Goal: Transaction & Acquisition: Purchase product/service

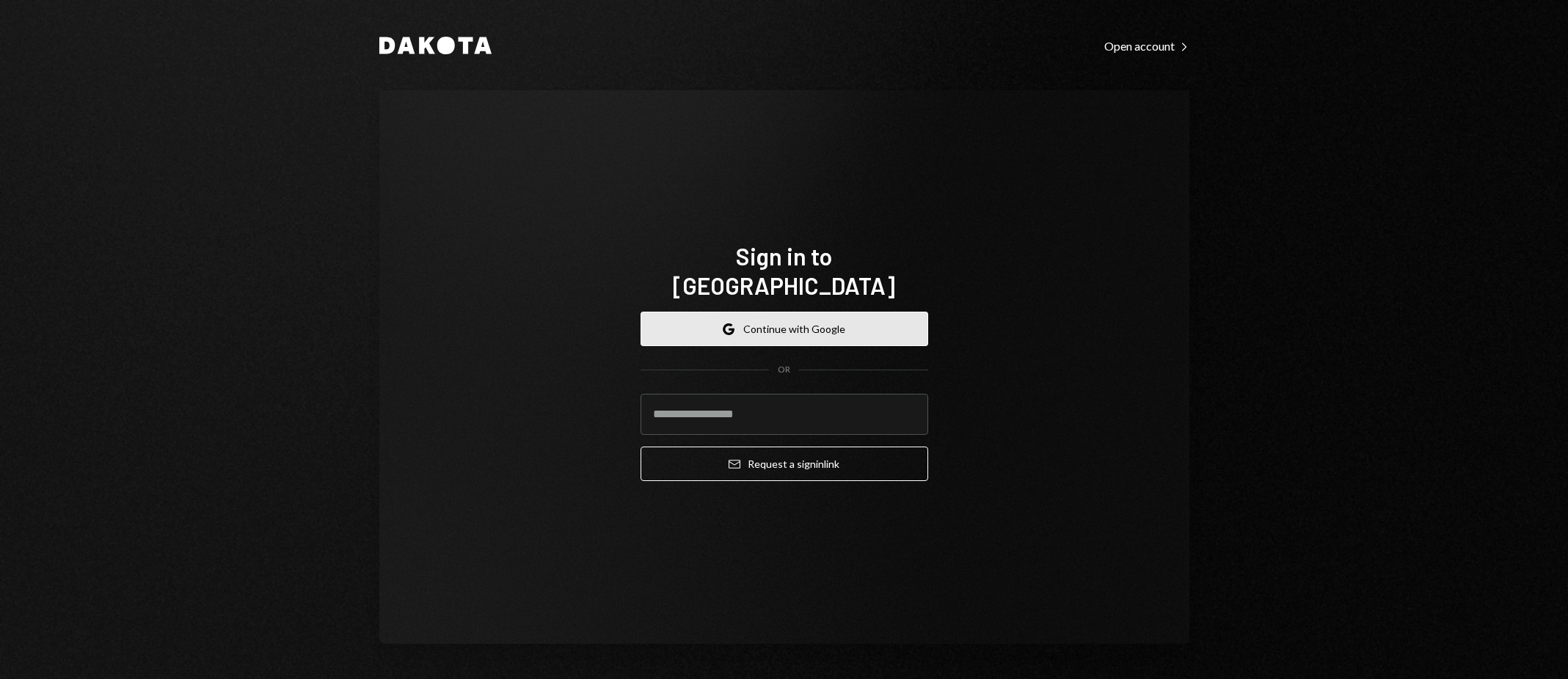
click at [773, 319] on button "Google Continue with Google" at bounding box center [784, 329] width 288 height 34
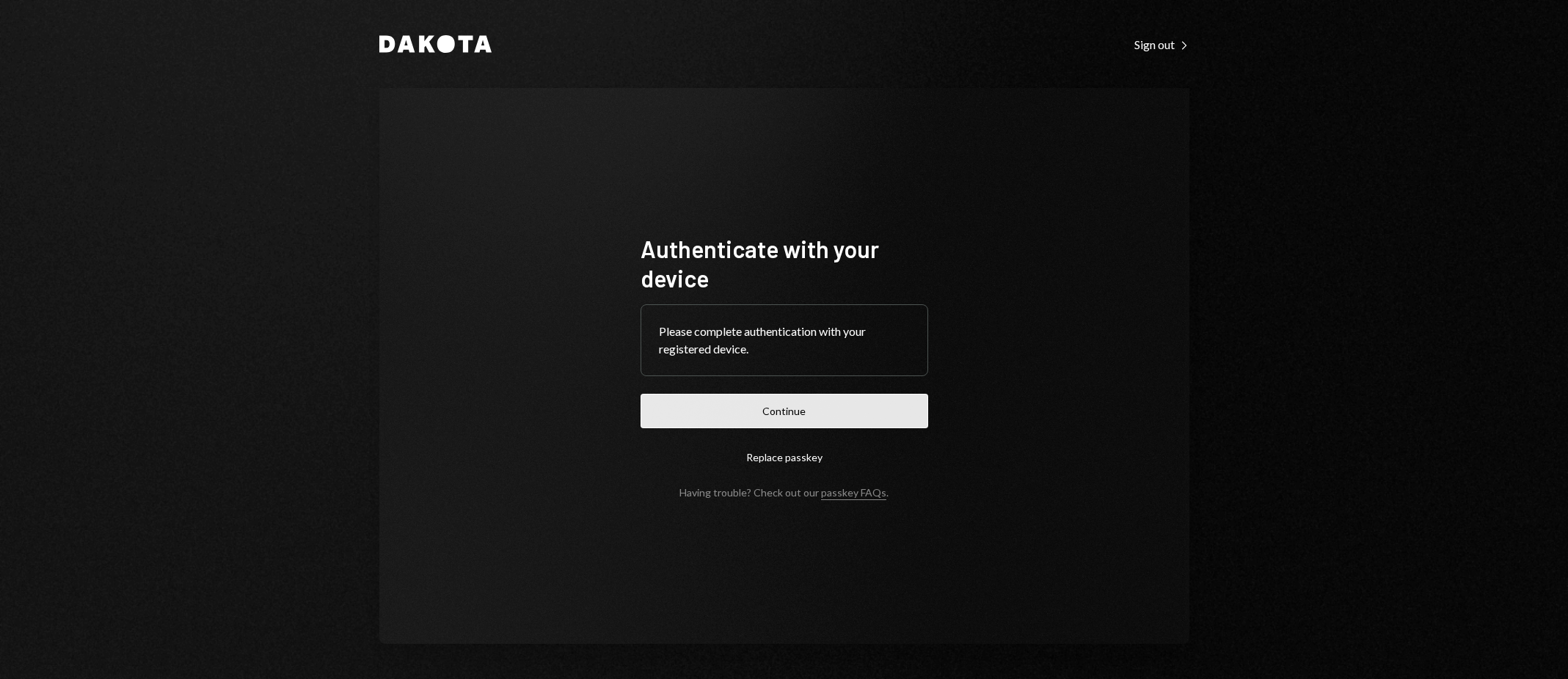
click at [785, 412] on button "Continue" at bounding box center [784, 411] width 288 height 34
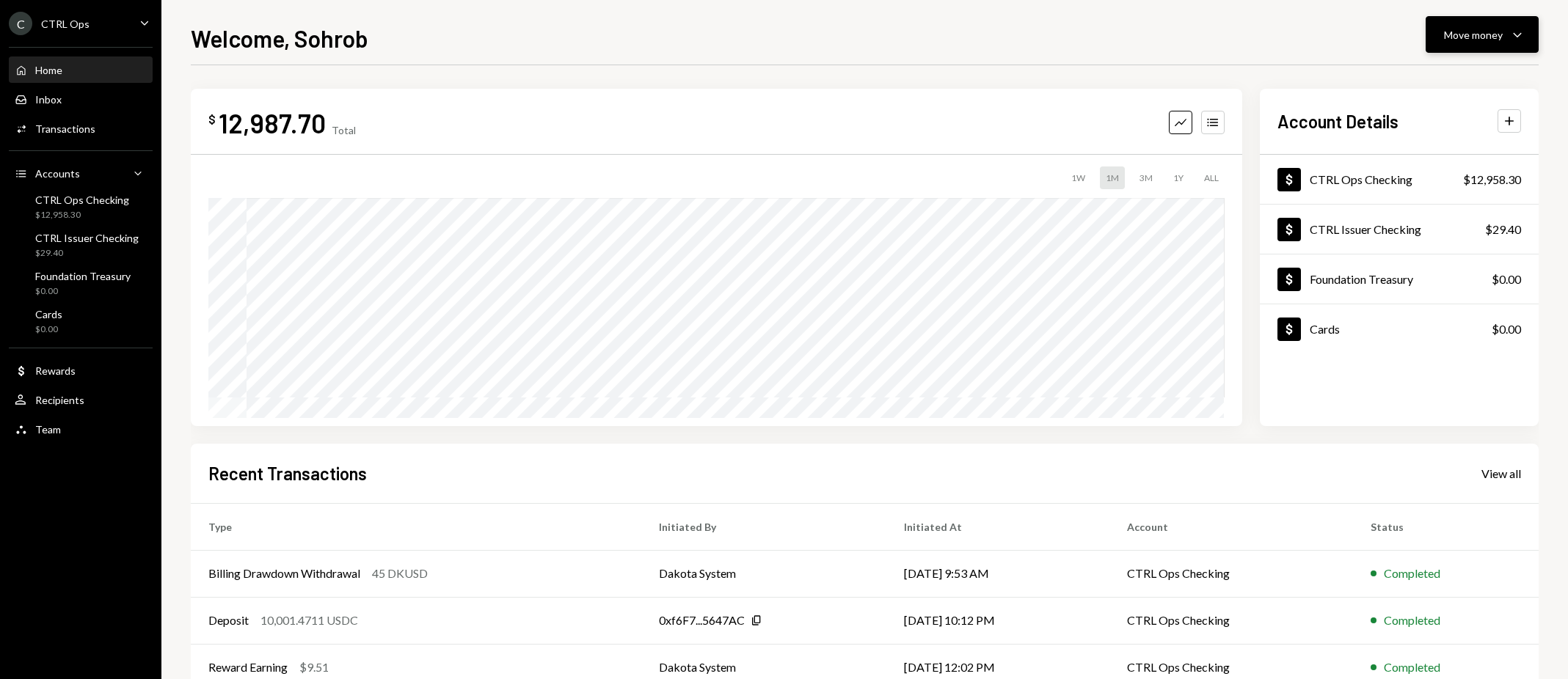
click at [1495, 38] on div "Move money" at bounding box center [1473, 35] width 59 height 15
click at [1440, 72] on div "Send" at bounding box center [1470, 79] width 107 height 15
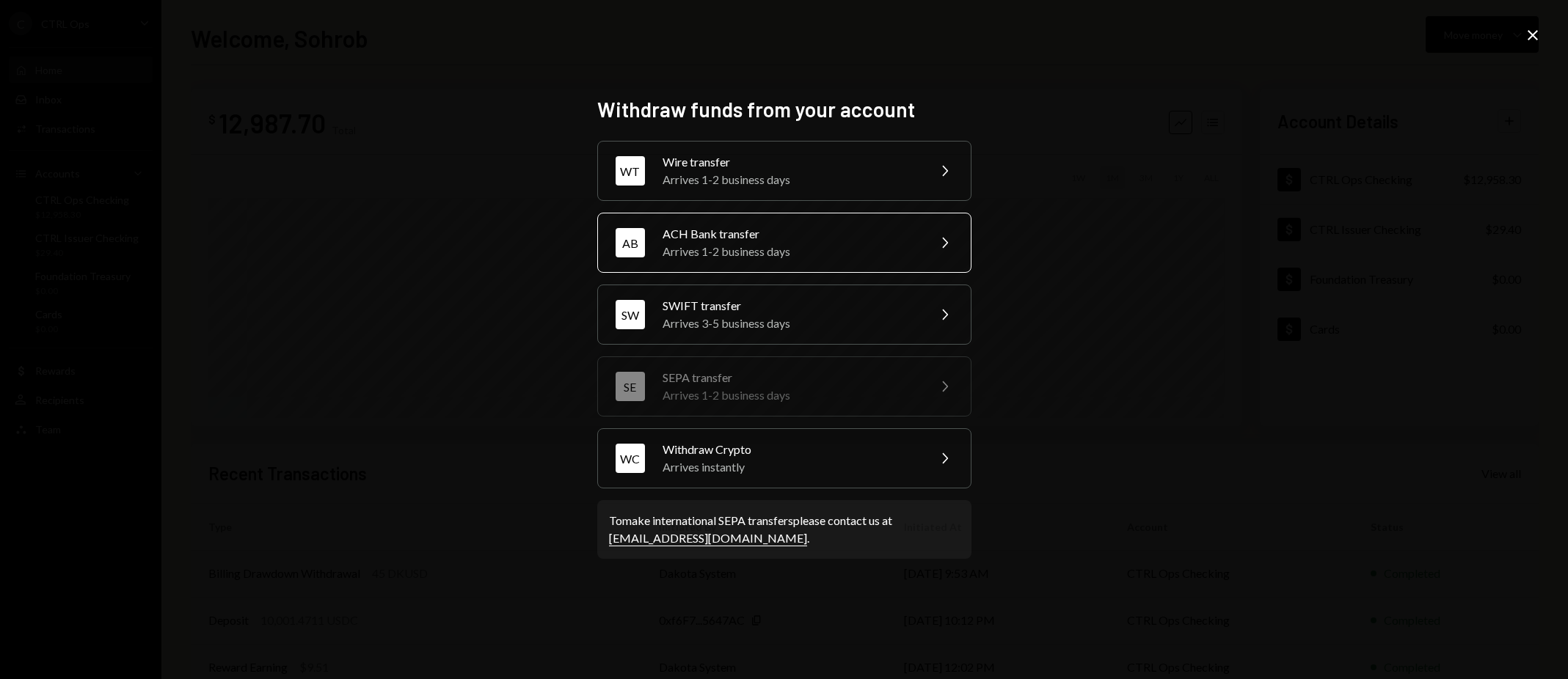
click at [822, 241] on div "ACH Bank transfer" at bounding box center [790, 234] width 255 height 18
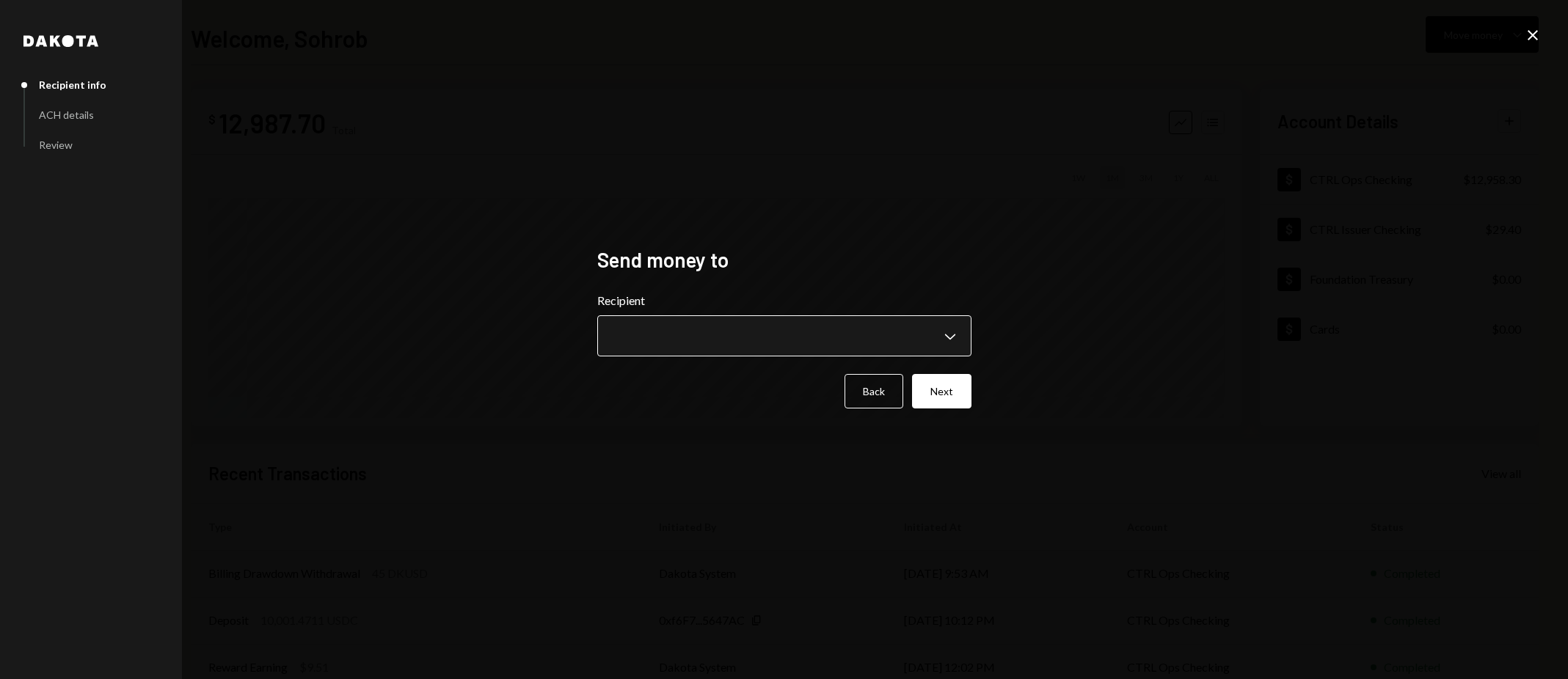
click at [788, 327] on body "C CTRL Ops Caret Down Home Home Inbox Inbox Activities Transactions Accounts Ac…" at bounding box center [784, 339] width 1568 height 679
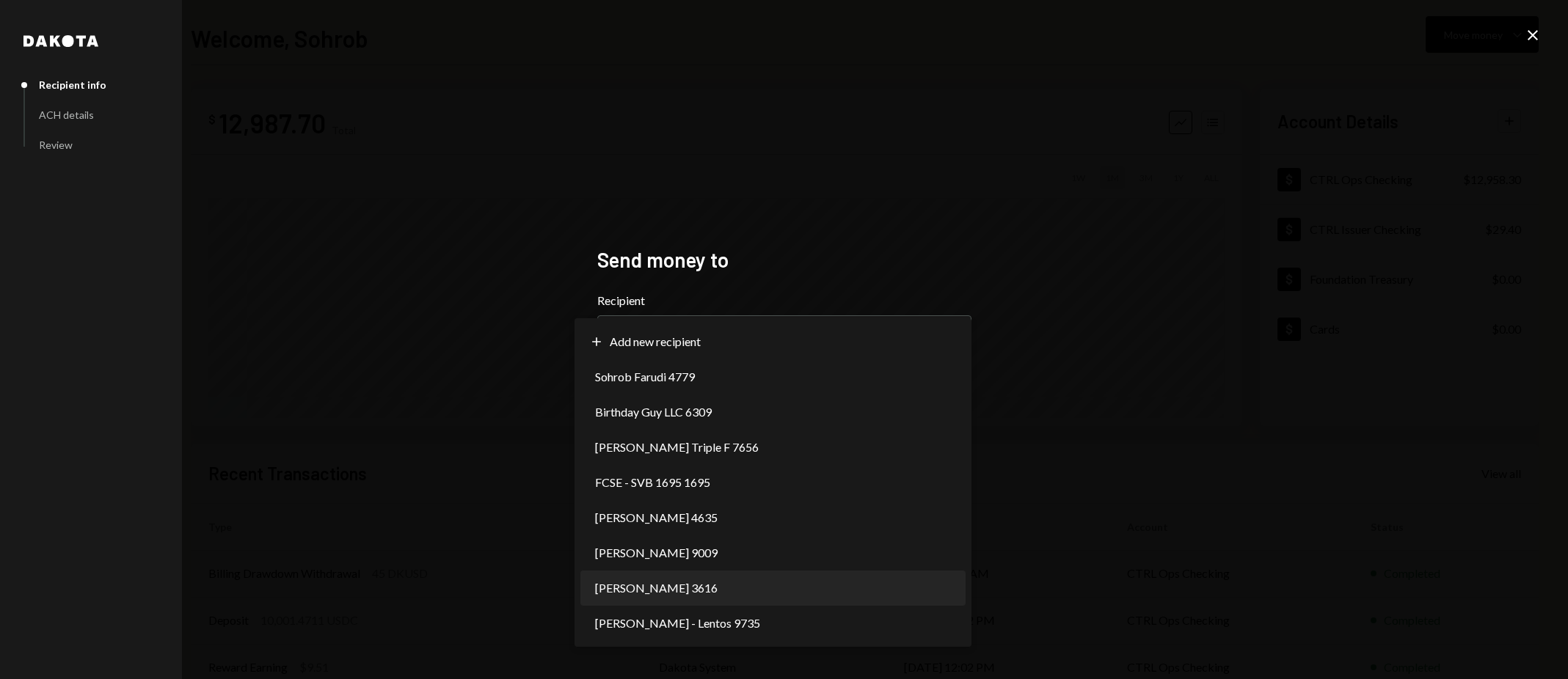
select select "**********"
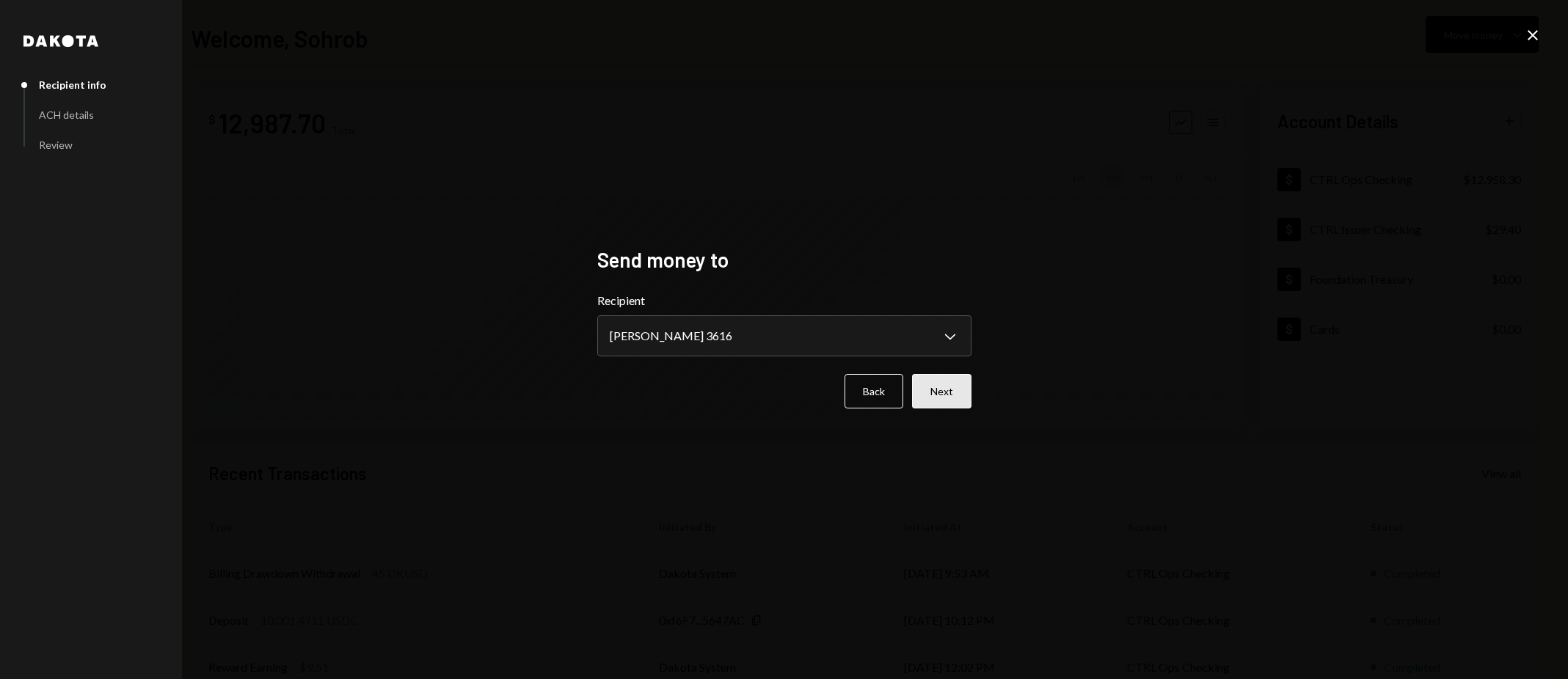
click at [938, 386] on button "Next" at bounding box center [942, 391] width 60 height 34
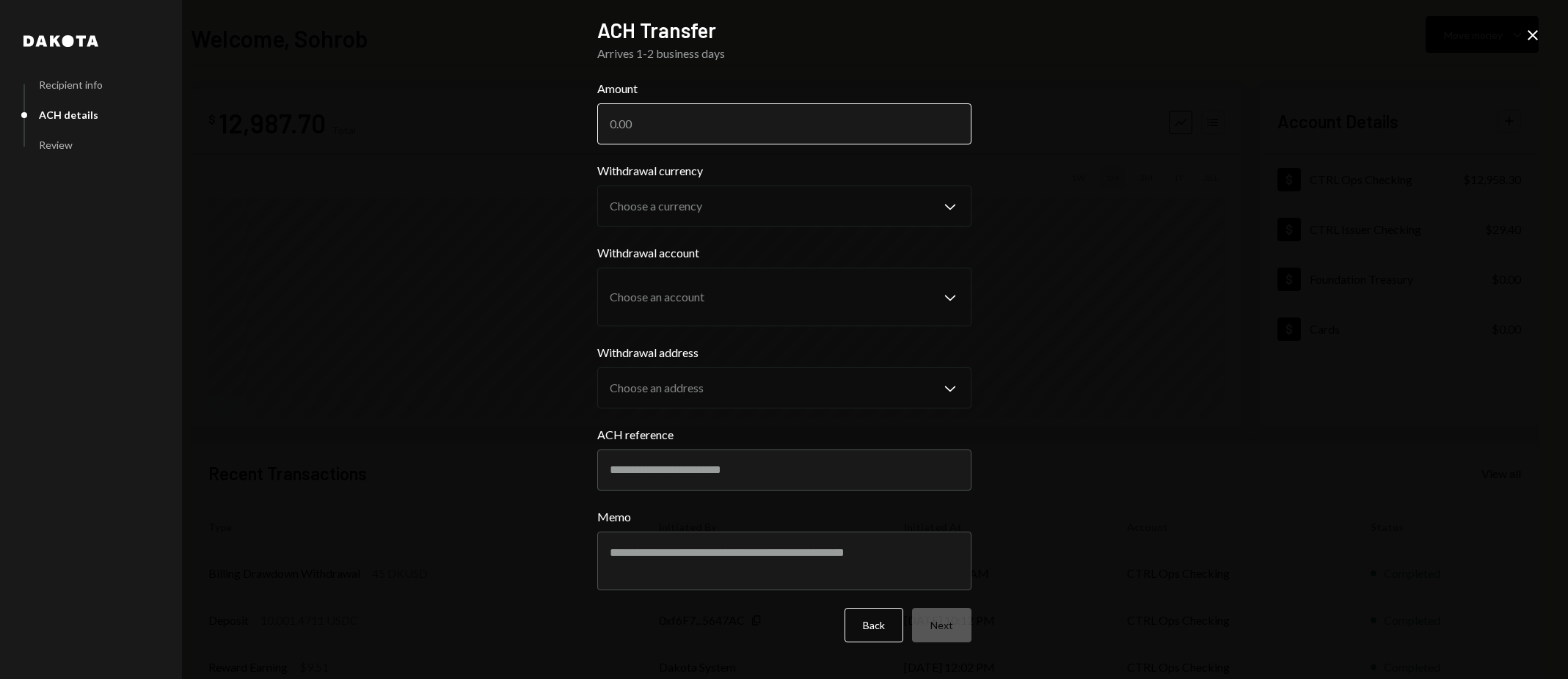
click at [712, 128] on input "Amount" at bounding box center [784, 124] width 374 height 41
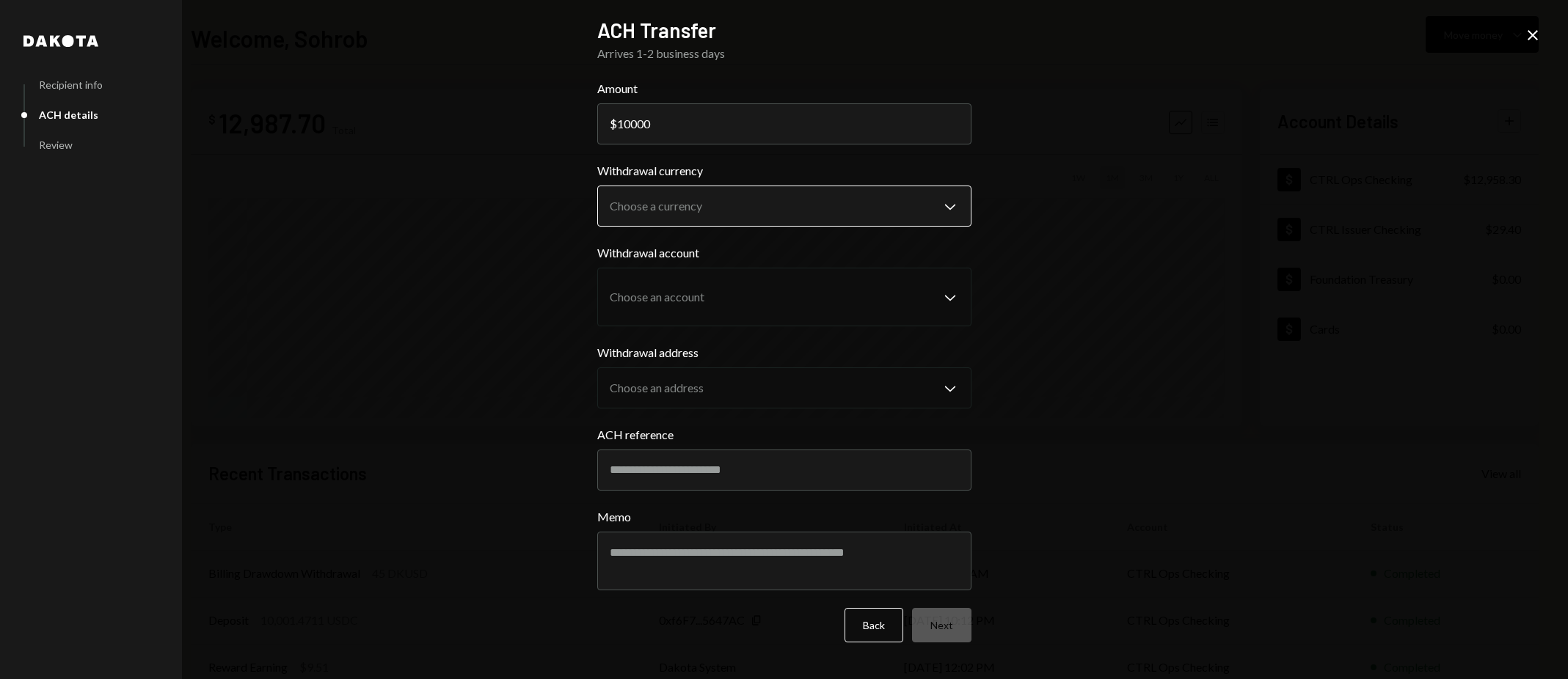
type input "10000"
click at [758, 190] on body "C CTRL Ops Caret Down Home Home Inbox Inbox Activities Transactions Accounts Ac…" at bounding box center [784, 339] width 1568 height 679
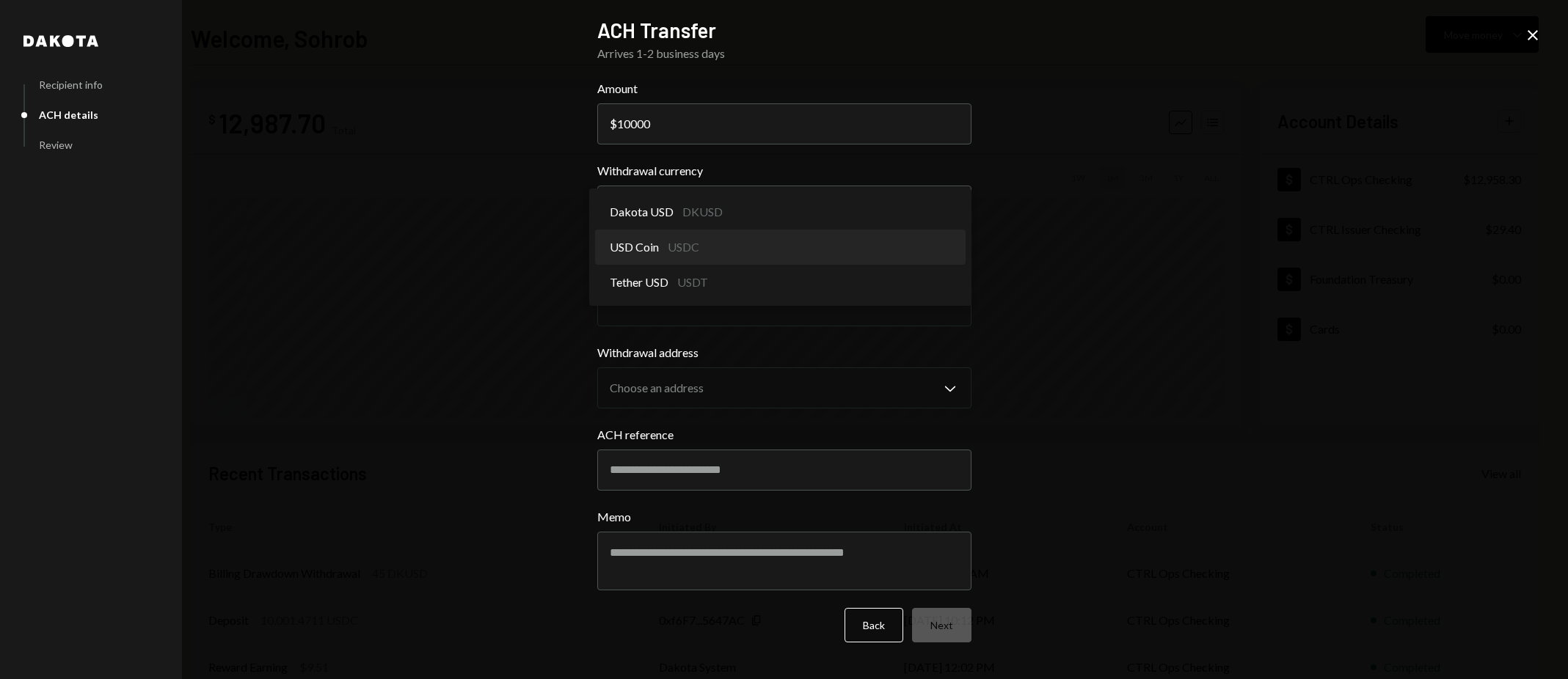
select select "****"
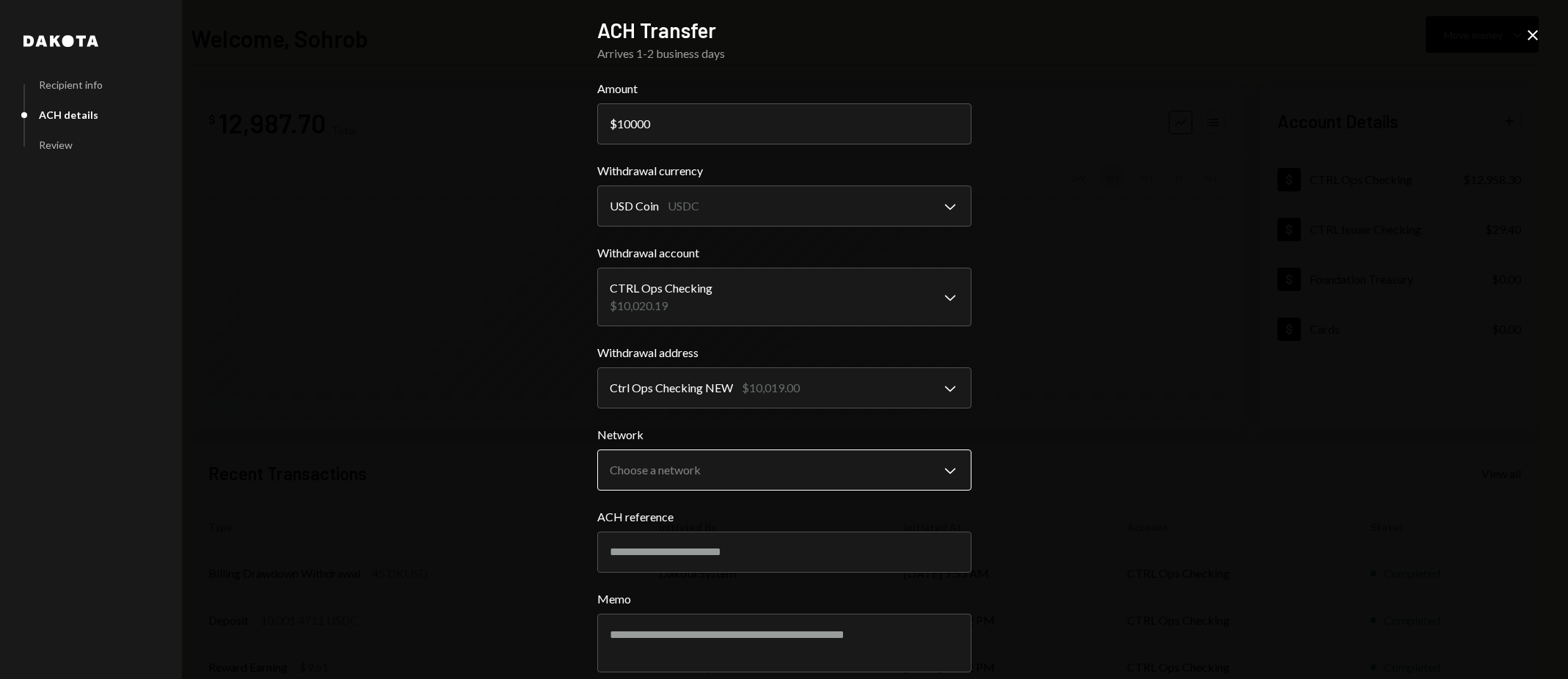
click at [796, 465] on body "C CTRL Ops Caret Down Home Home Inbox Inbox Activities Transactions Accounts Ac…" at bounding box center [784, 339] width 1568 height 679
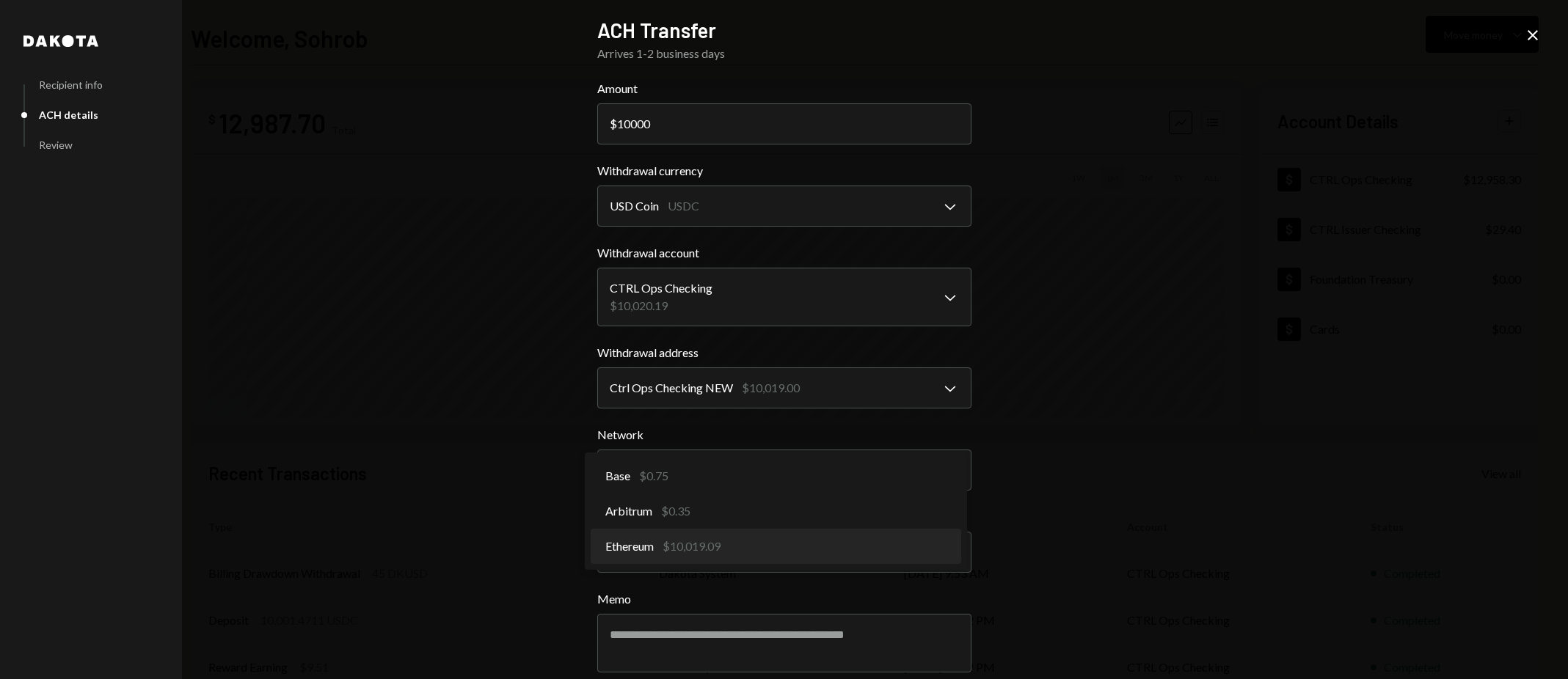
select select "**********"
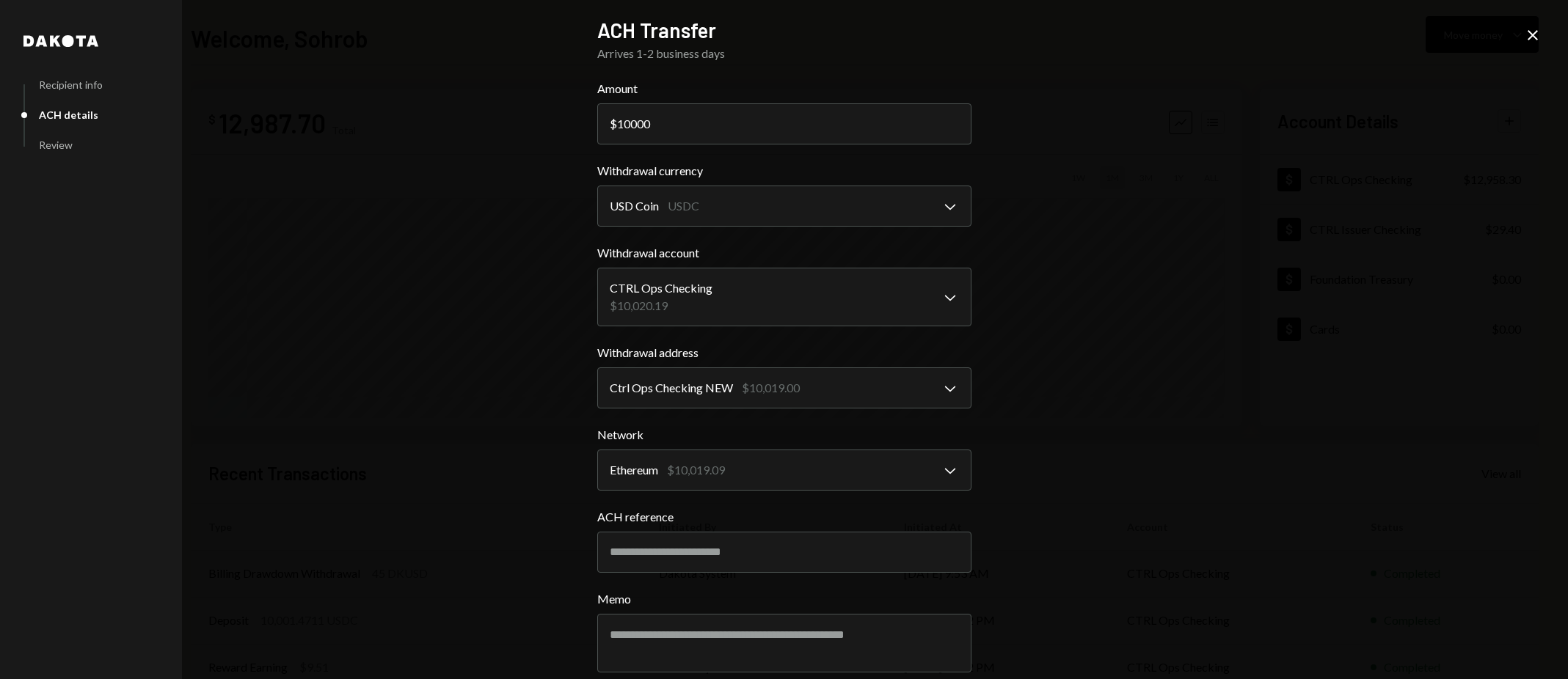
scroll to position [69, 0]
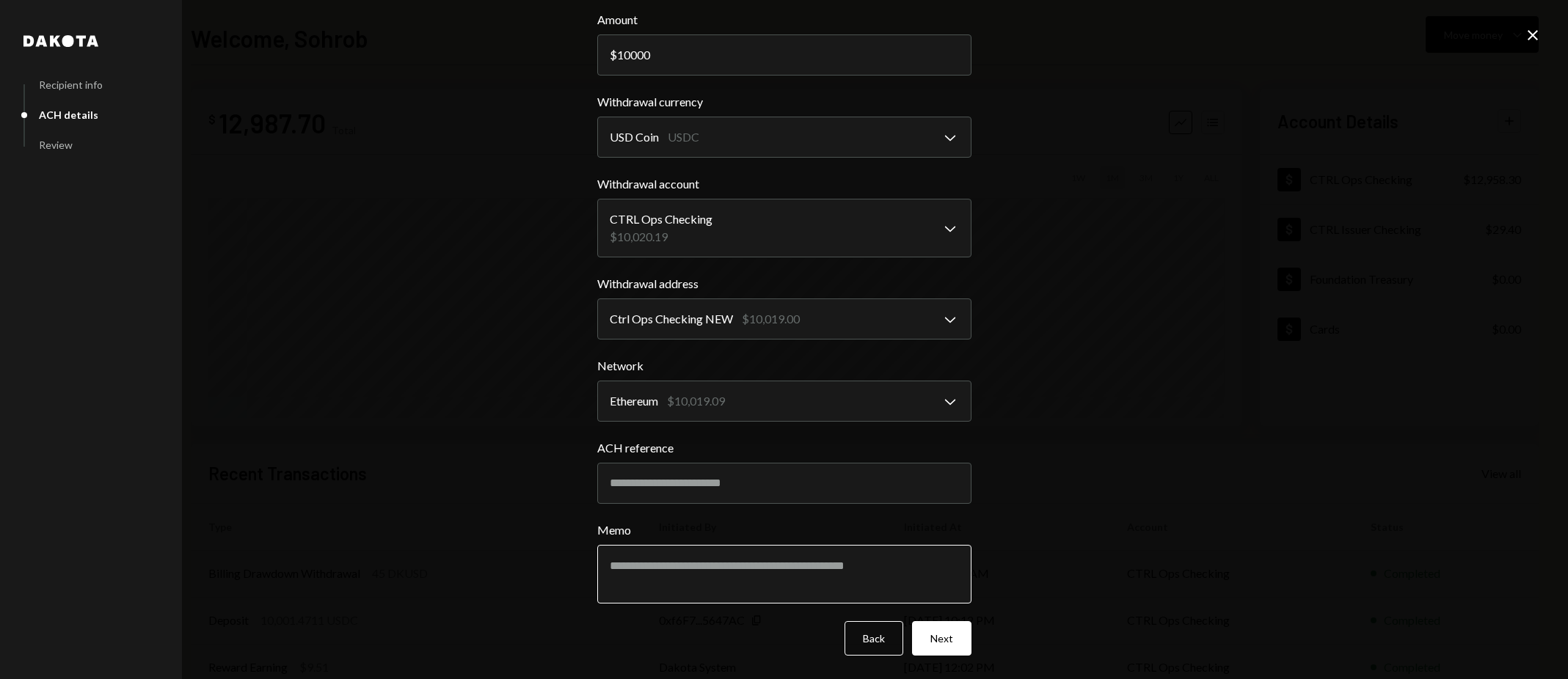
click at [711, 572] on textarea "Memo" at bounding box center [784, 574] width 374 height 59
type textarea "*"
drag, startPoint x: 812, startPoint y: 566, endPoint x: 677, endPoint y: 565, distance: 135.0
click at [677, 565] on textarea "**********" at bounding box center [784, 574] width 374 height 59
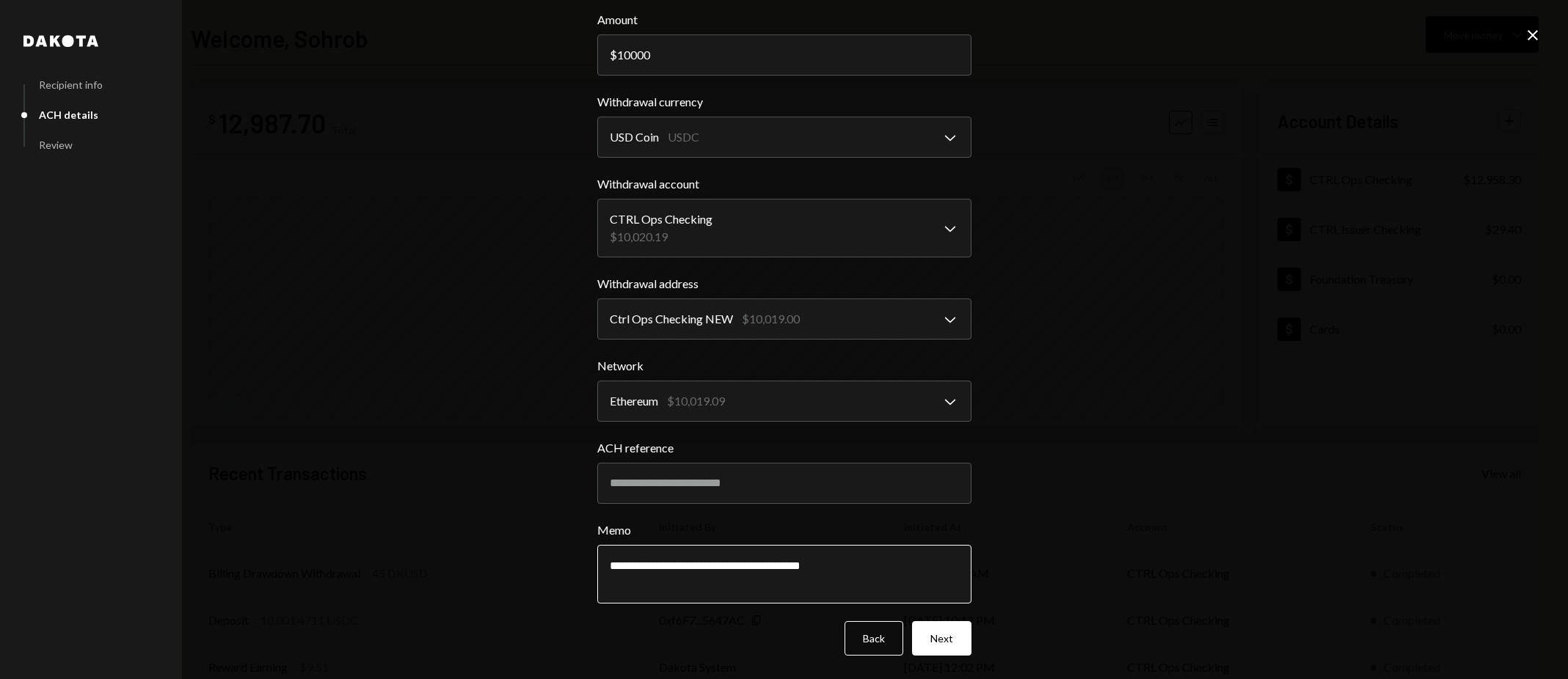
click at [886, 568] on textarea "**********" at bounding box center [784, 574] width 374 height 59
type textarea "**********"
click at [926, 635] on button "Next" at bounding box center [942, 638] width 60 height 34
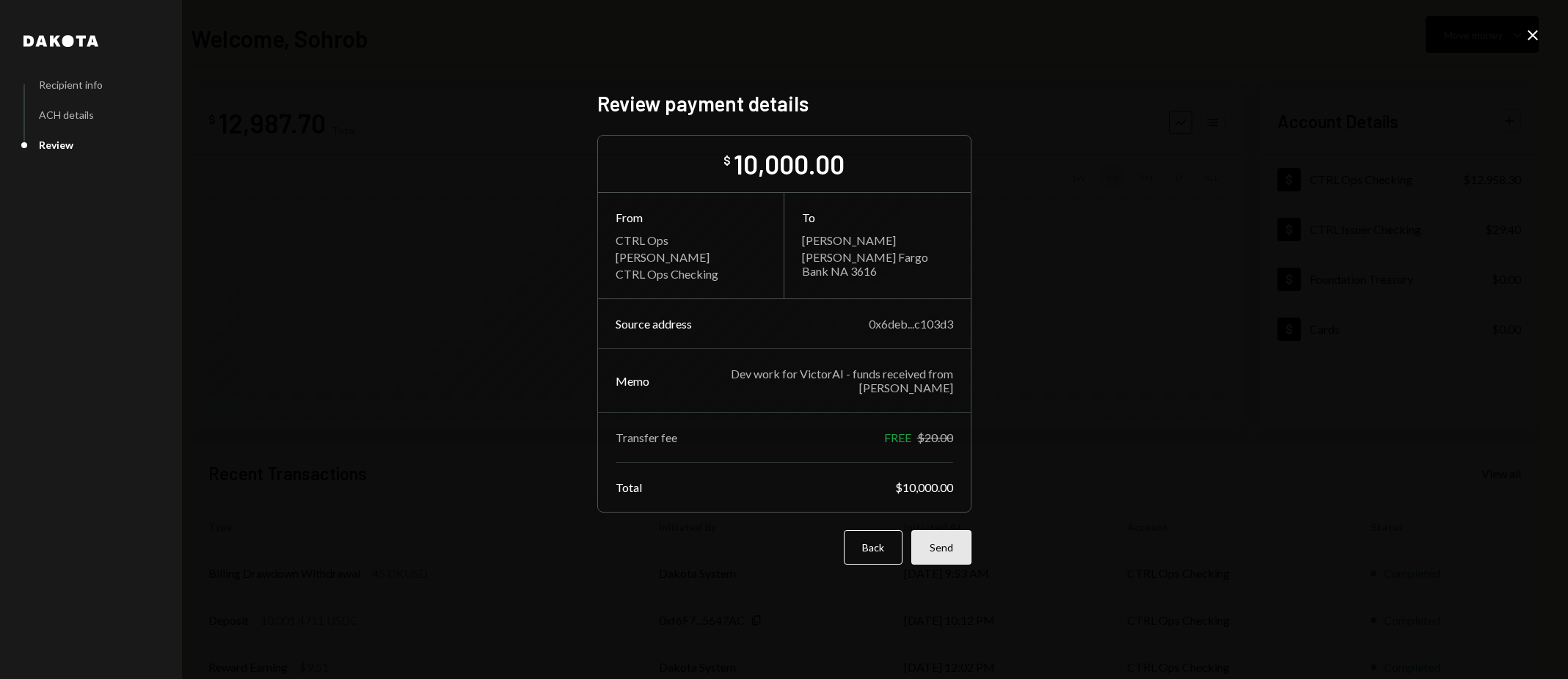
click at [945, 544] on button "Send" at bounding box center [941, 547] width 60 height 34
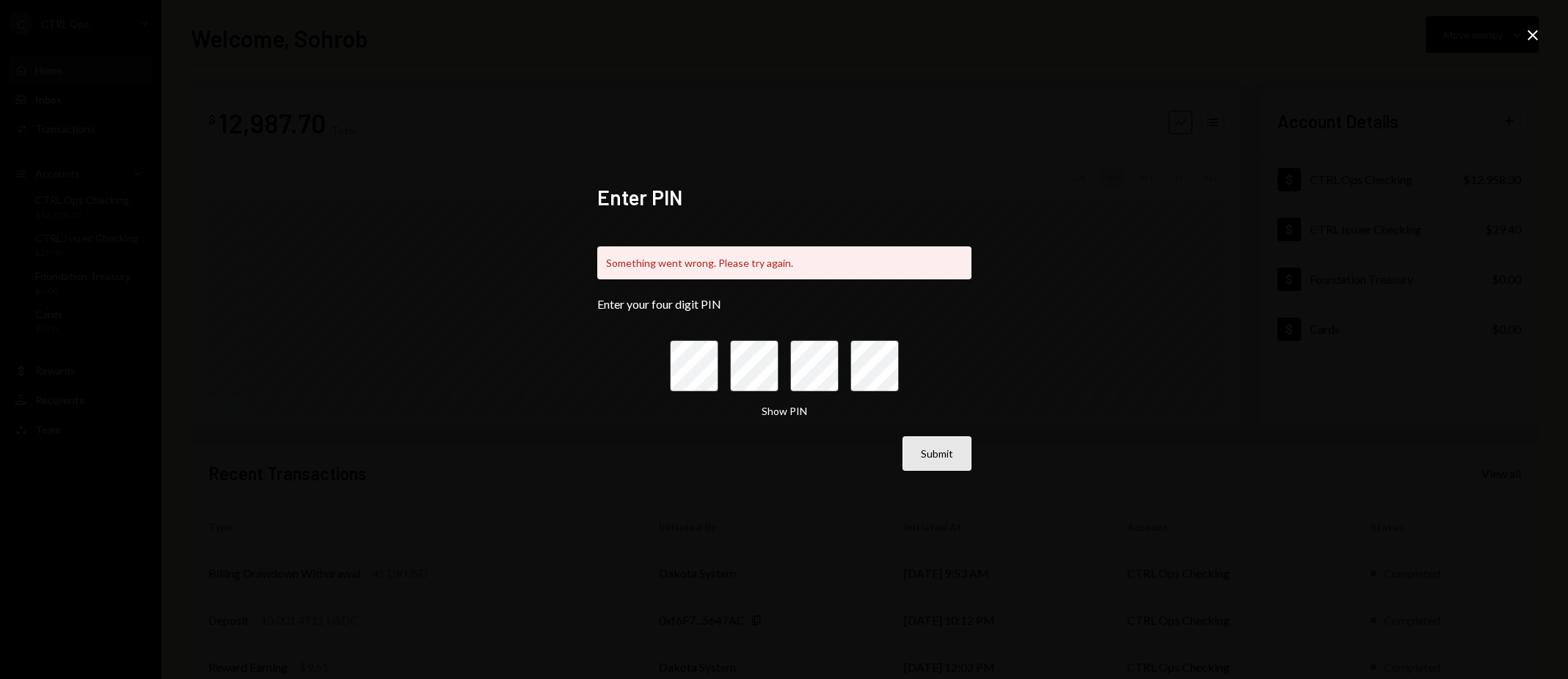
click at [939, 454] on button "Submit" at bounding box center [937, 454] width 69 height 34
click at [273, 228] on div "Enter PIN Something went wrong. Please try again. Enter your four digit PIN Sho…" at bounding box center [784, 339] width 1568 height 679
click at [785, 477] on div "Enter PIN Something went wrong. Please try again. Enter your four digit PIN Sho…" at bounding box center [784, 339] width 374 height 310
click at [1533, 28] on icon "Close" at bounding box center [1532, 35] width 18 height 18
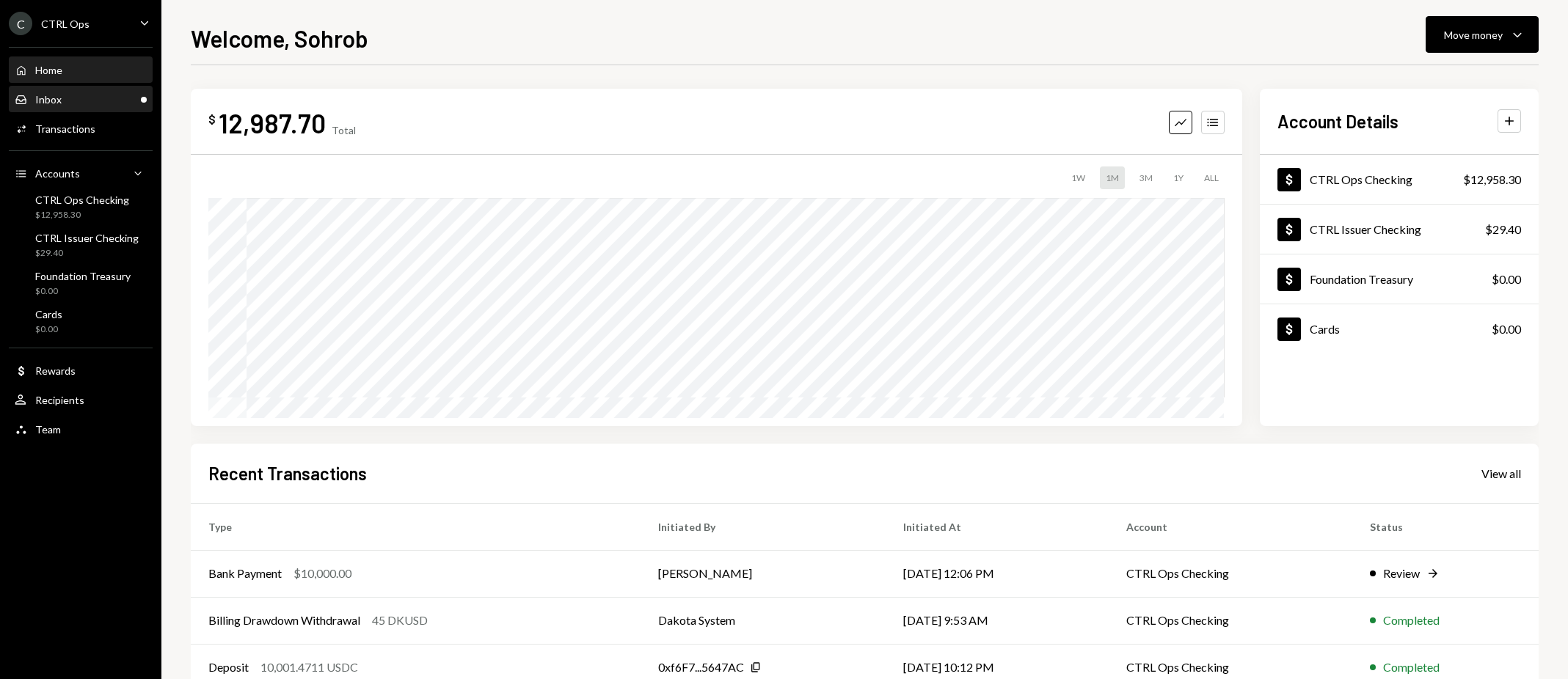
click at [58, 105] on div "Inbox" at bounding box center [48, 99] width 26 height 13
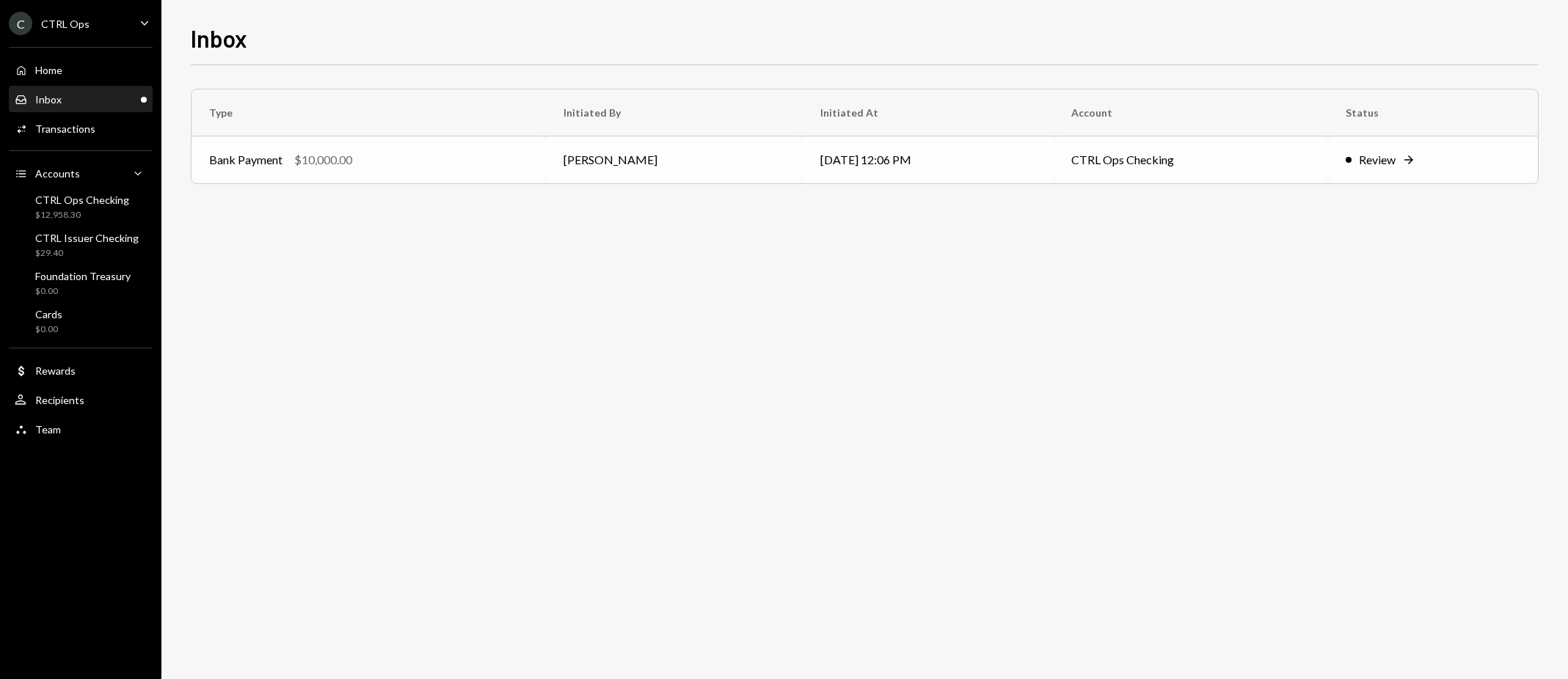
click at [433, 144] on td "Bank Payment $10,000.00" at bounding box center [368, 160] width 355 height 47
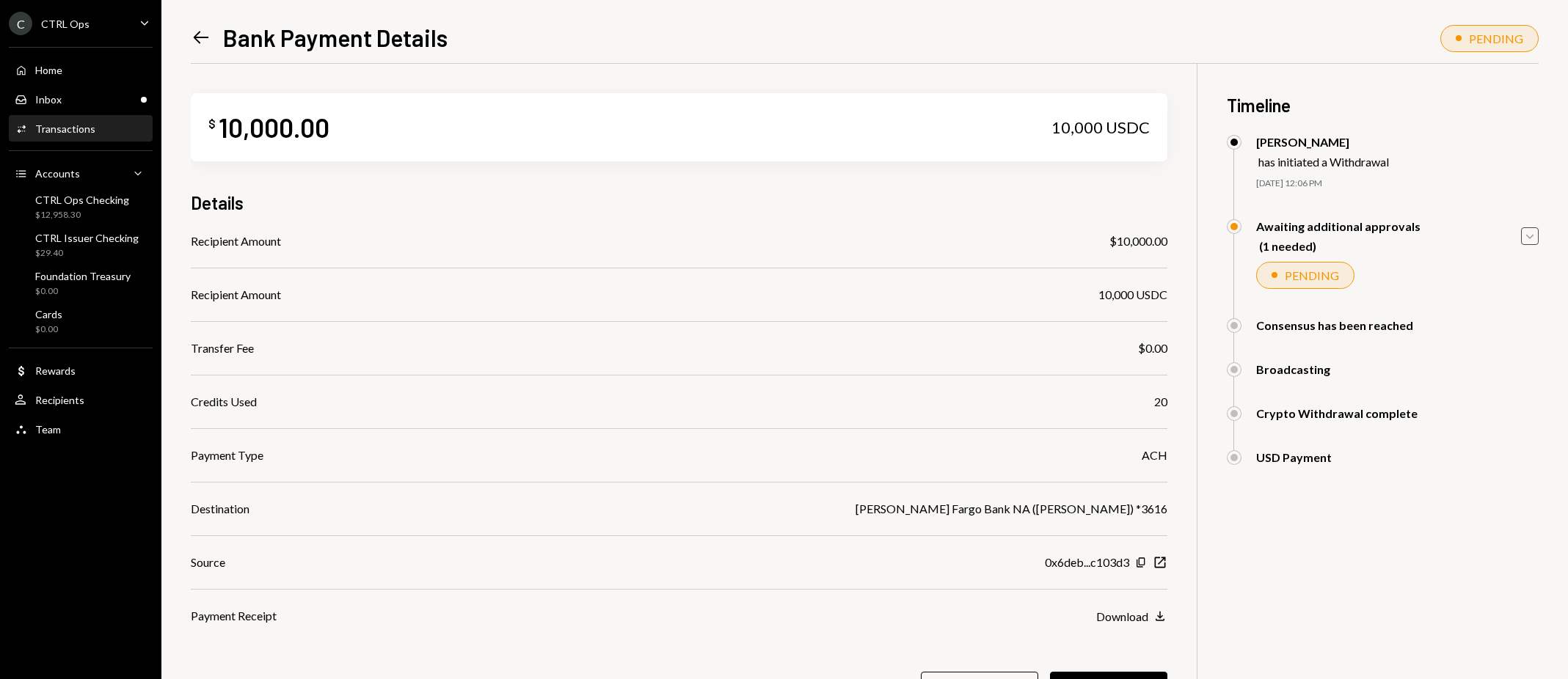
click at [1531, 234] on icon "Caret Down" at bounding box center [1530, 236] width 16 height 16
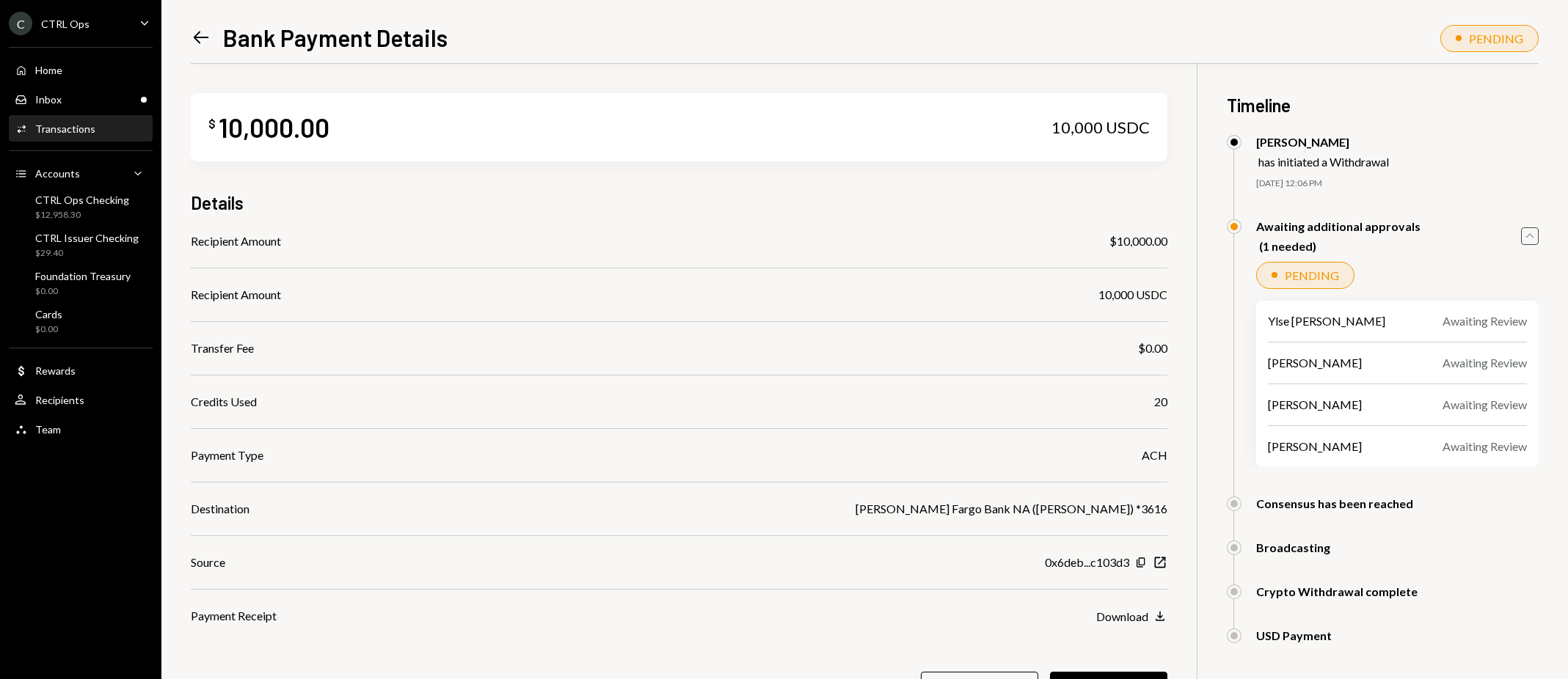
scroll to position [74, 0]
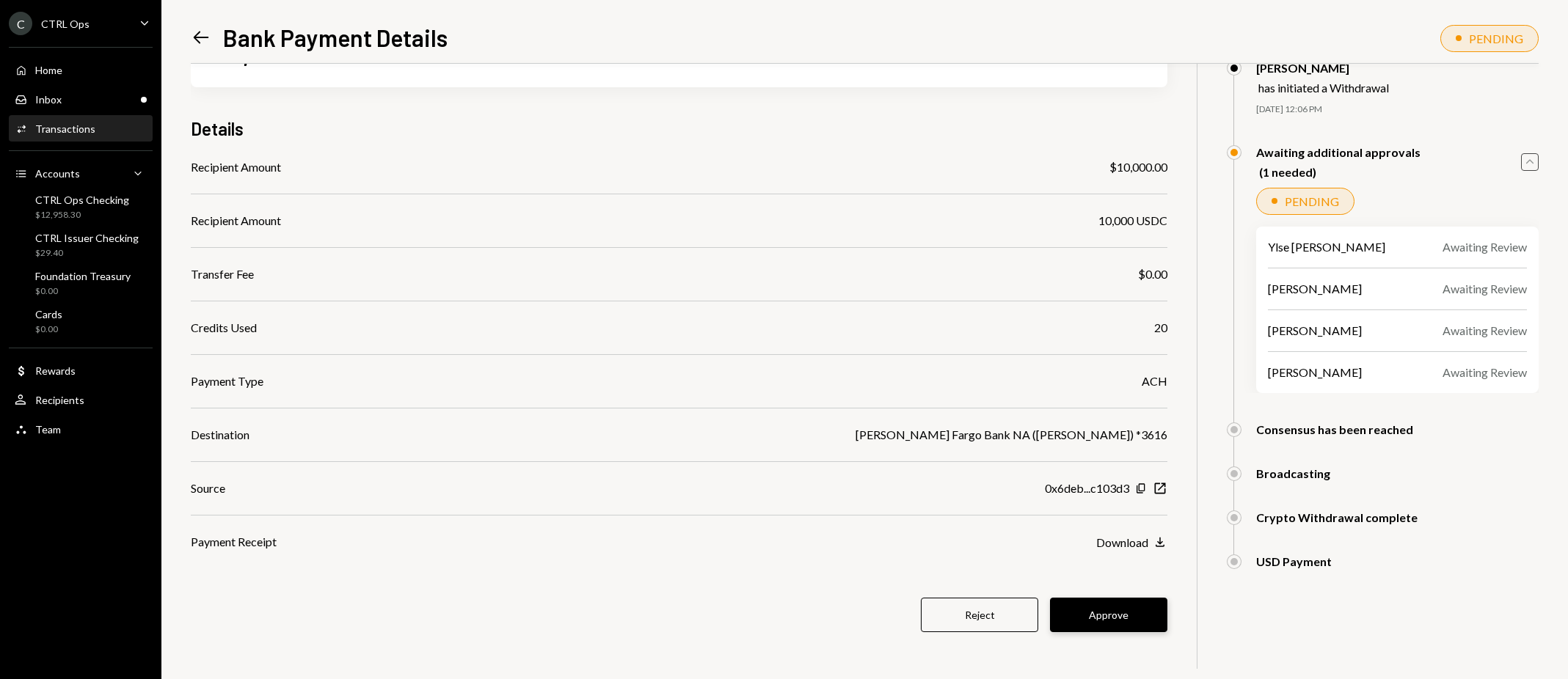
click at [1130, 620] on button "Approve" at bounding box center [1108, 615] width 117 height 34
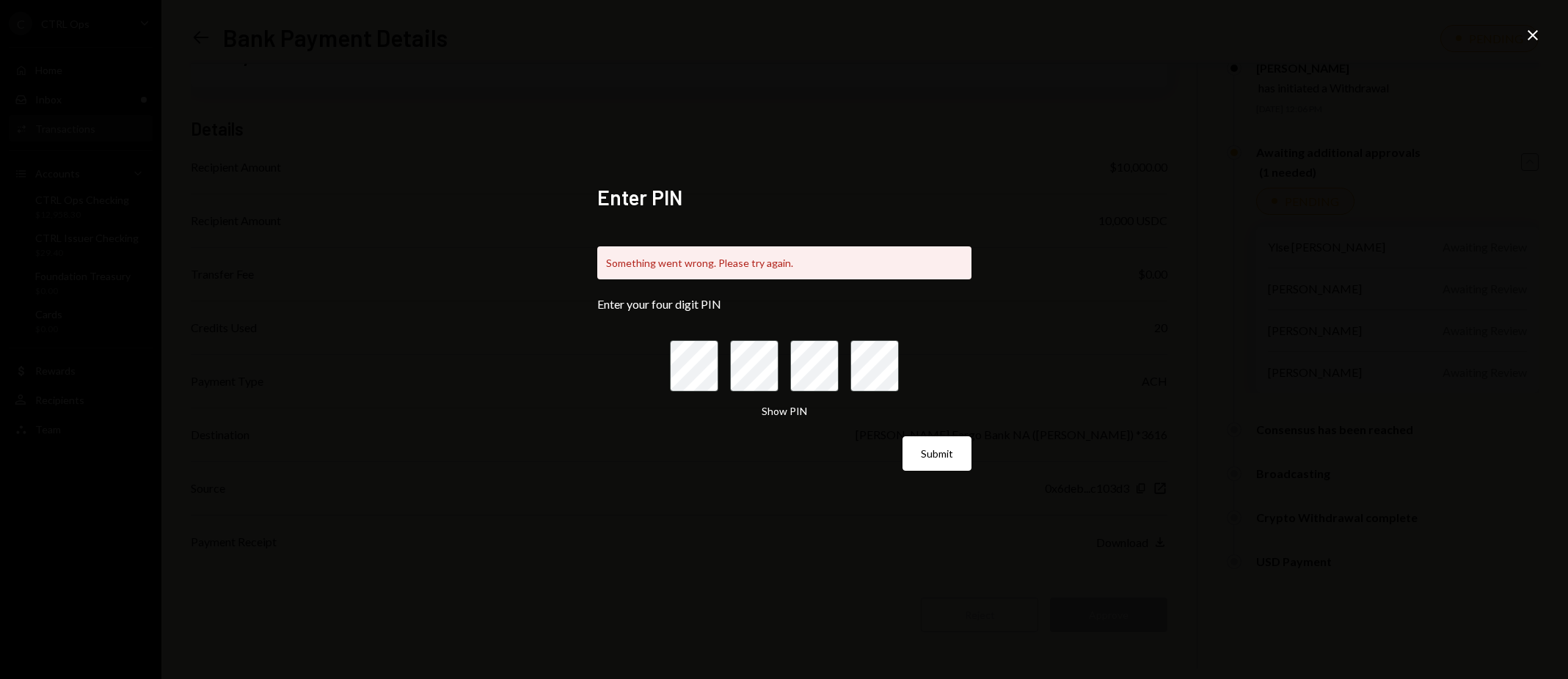
click at [1532, 31] on icon "Close" at bounding box center [1532, 35] width 18 height 18
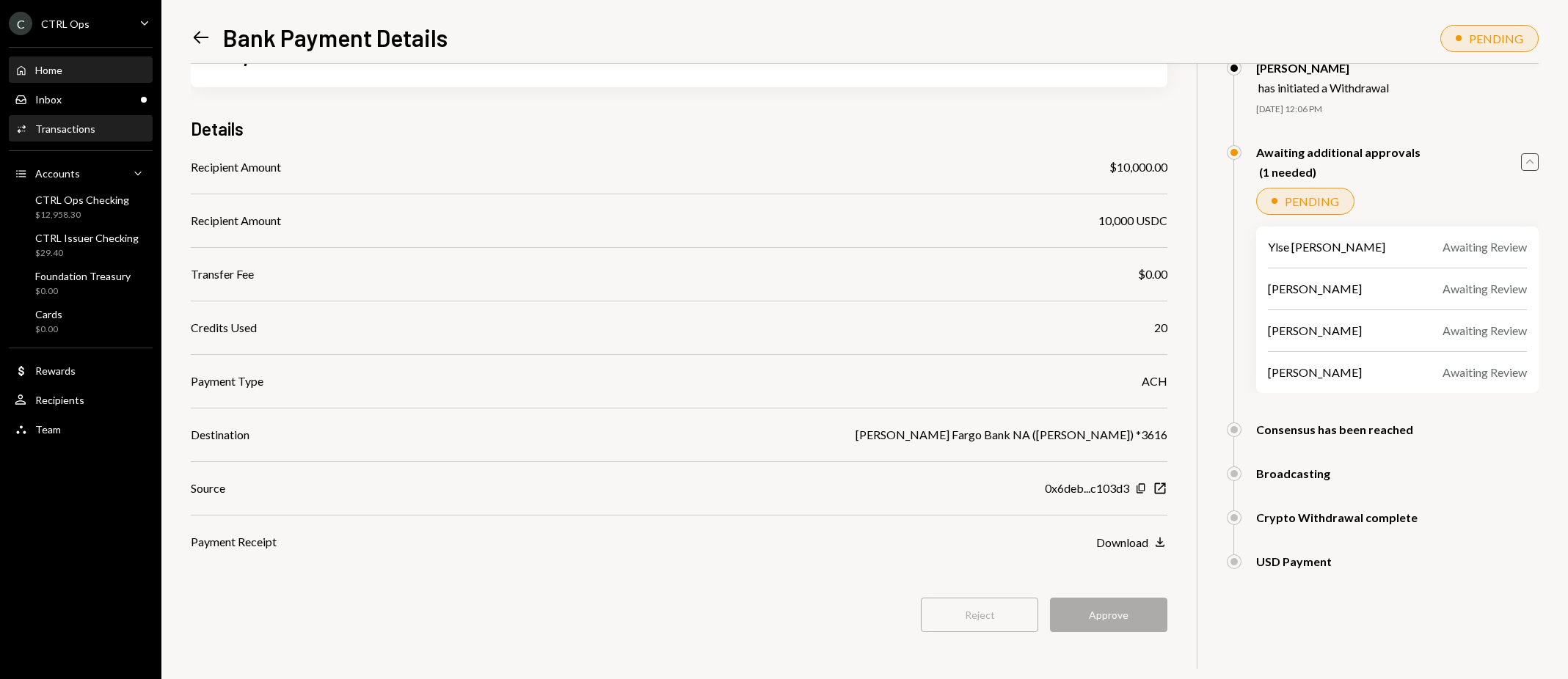
click at [49, 71] on div "Home" at bounding box center [49, 70] width 27 height 13
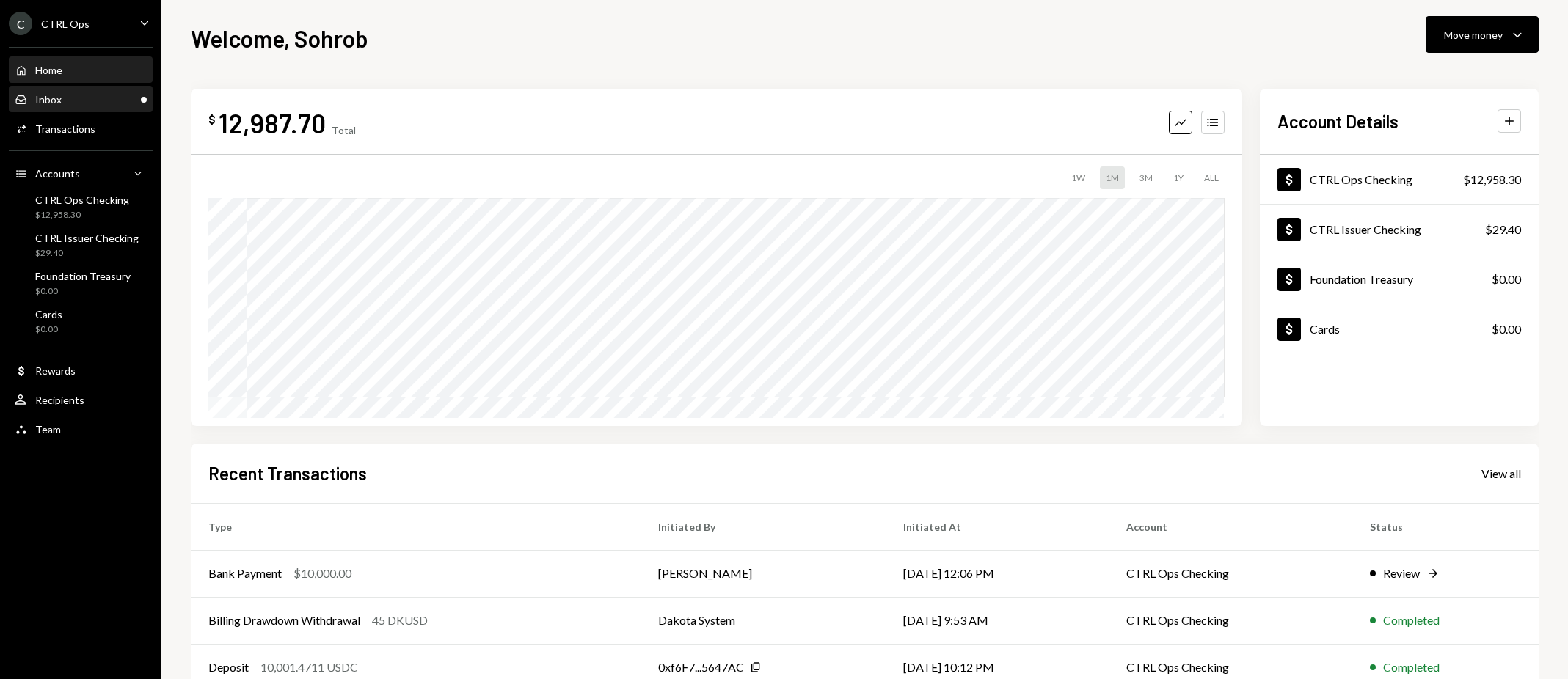
click at [50, 97] on div "Inbox" at bounding box center [48, 99] width 26 height 13
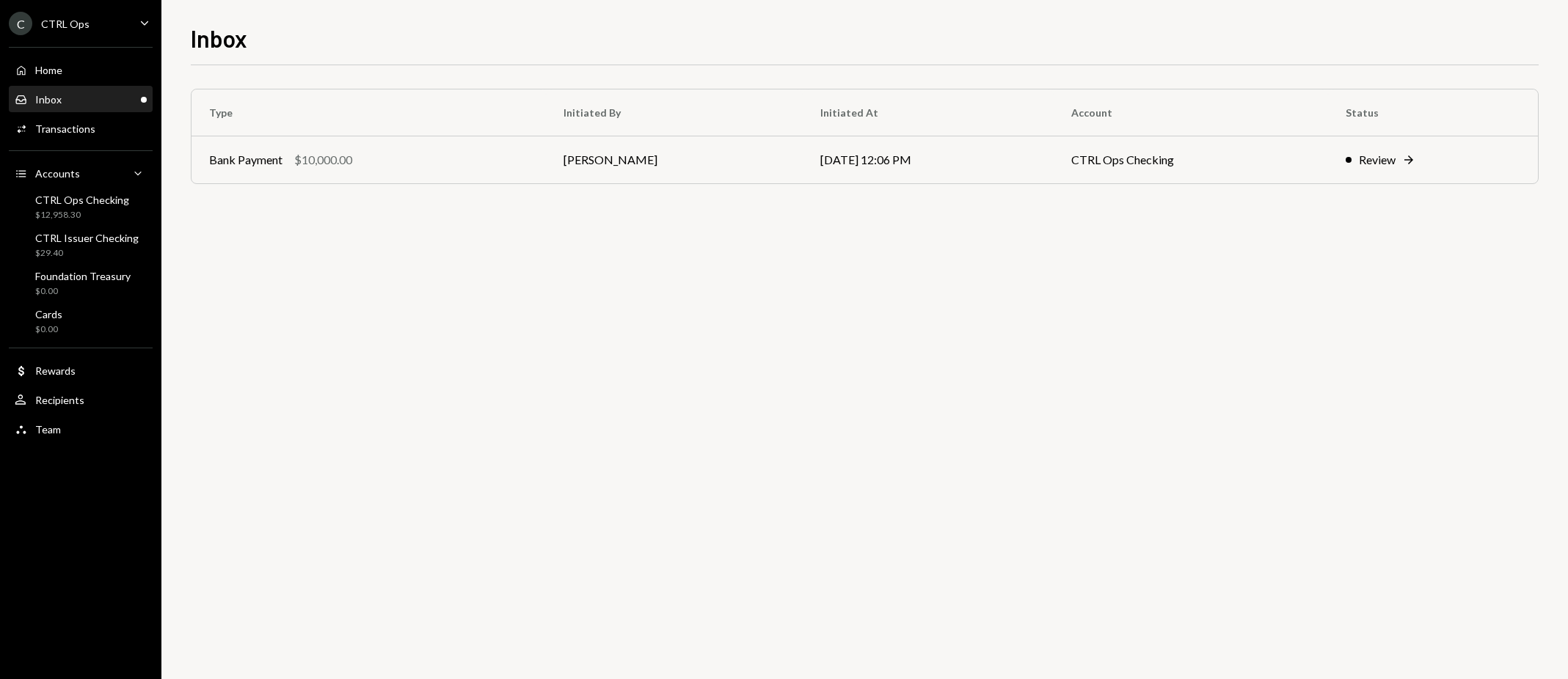
click at [50, 97] on div "Inbox" at bounding box center [48, 99] width 26 height 13
click at [47, 69] on div "Home" at bounding box center [49, 70] width 27 height 13
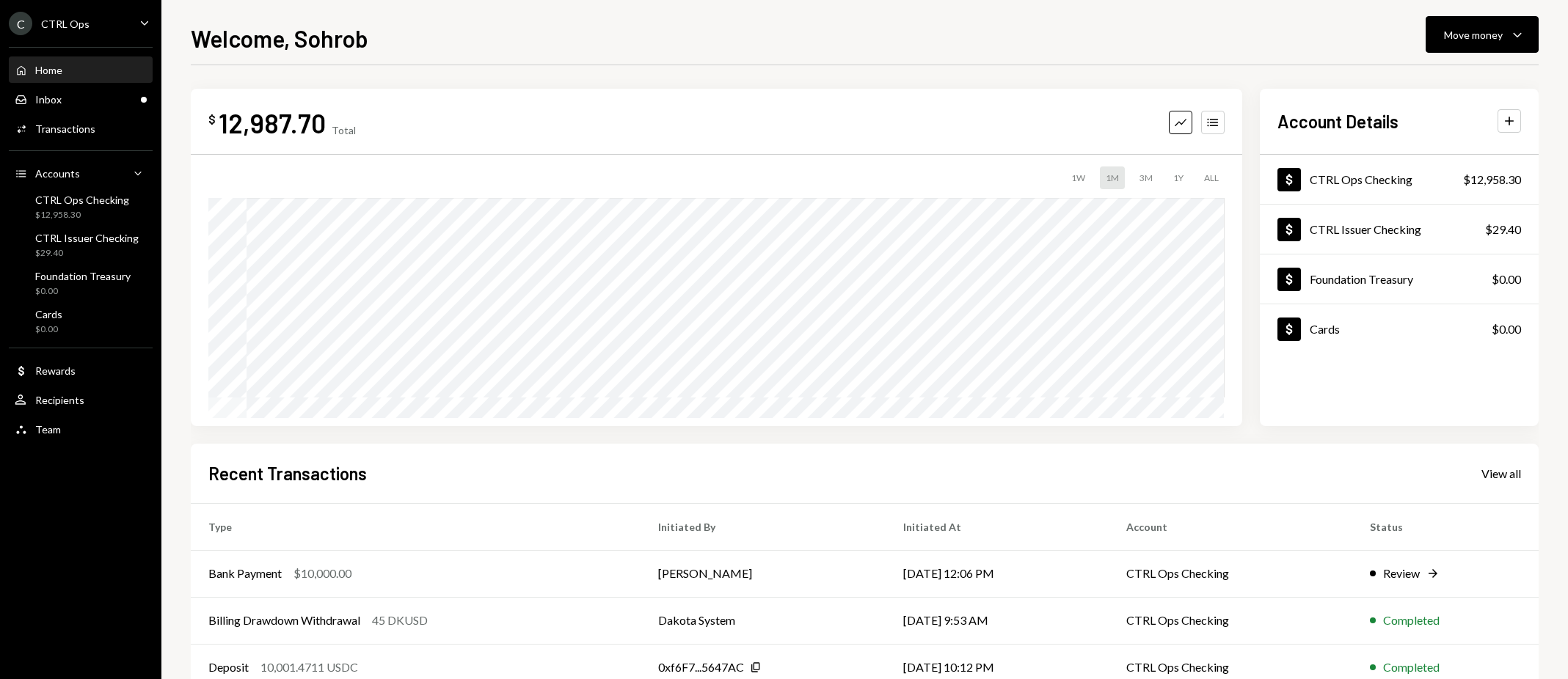
click at [47, 69] on div "Home" at bounding box center [49, 70] width 27 height 13
